Goal: Find specific page/section: Find specific page/section

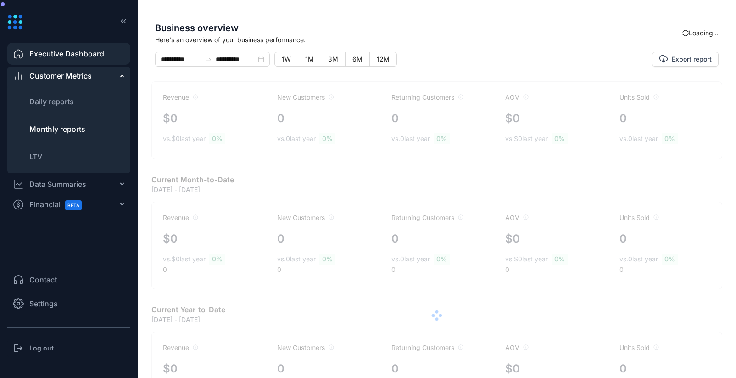
click at [51, 133] on span "Monthly reports" at bounding box center [57, 128] width 56 height 11
